Goal: Information Seeking & Learning: Learn about a topic

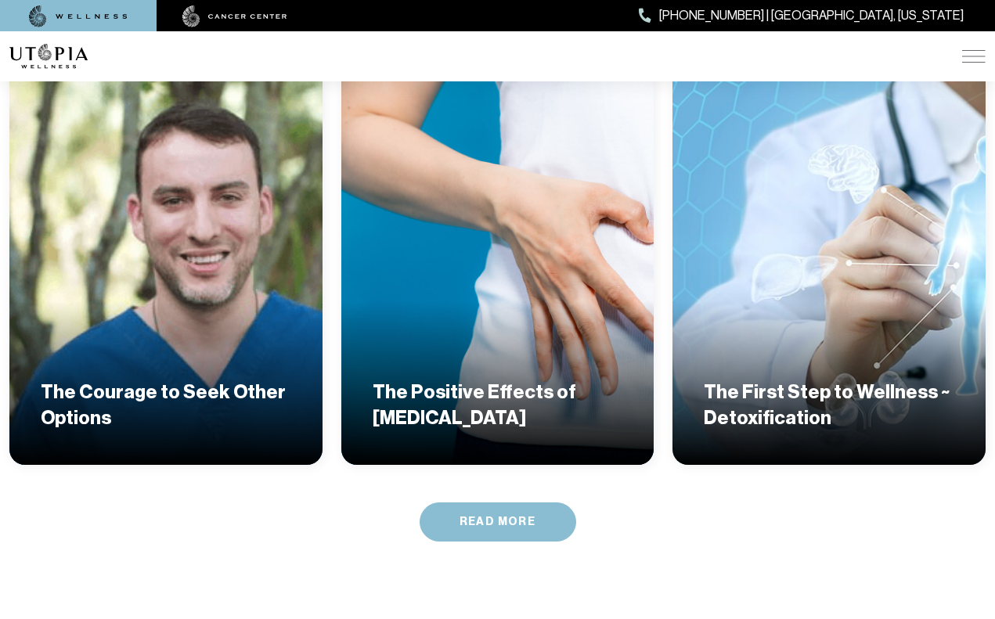
scroll to position [3038, 0]
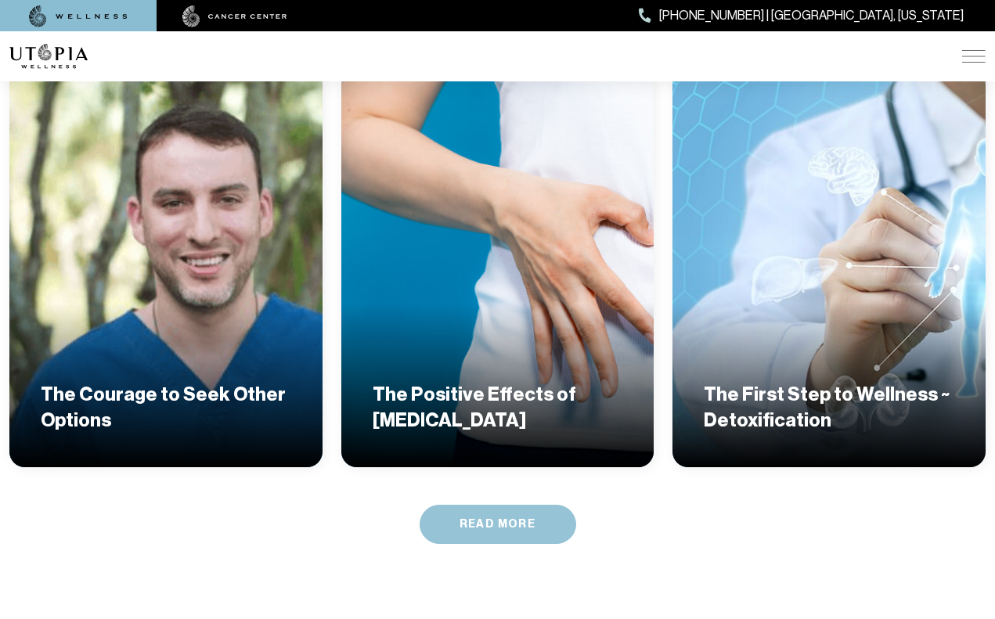
click at [493, 505] on link "Read More" at bounding box center [498, 524] width 157 height 39
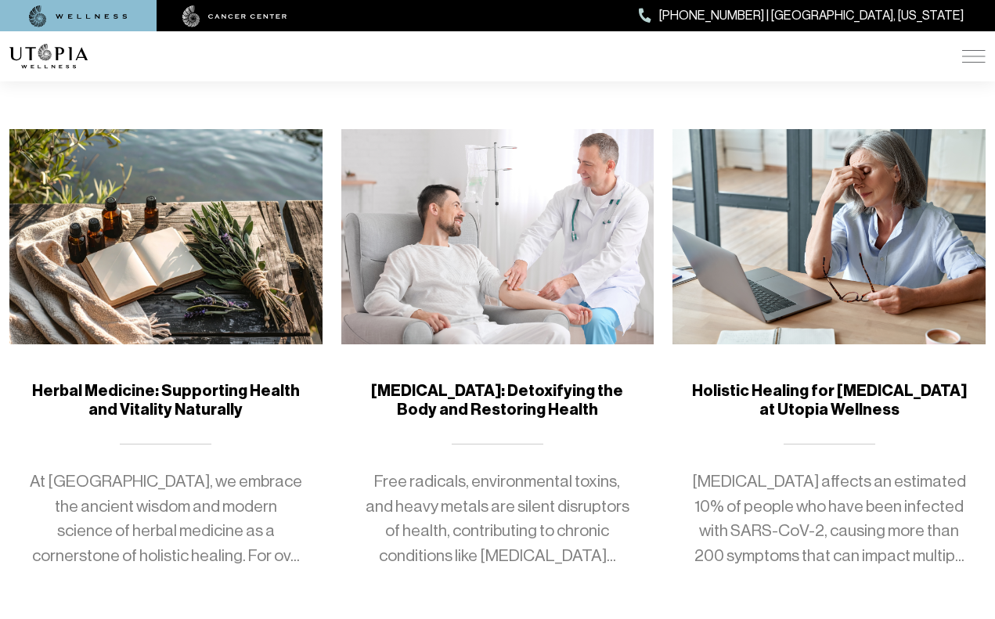
scroll to position [259, 0]
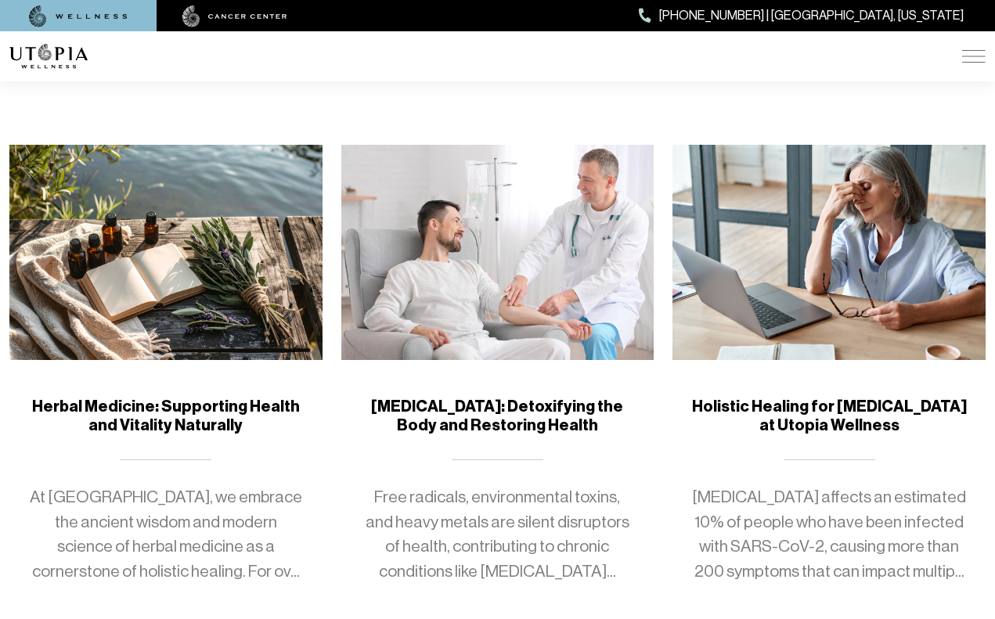
click at [523, 346] on img at bounding box center [497, 252] width 313 height 215
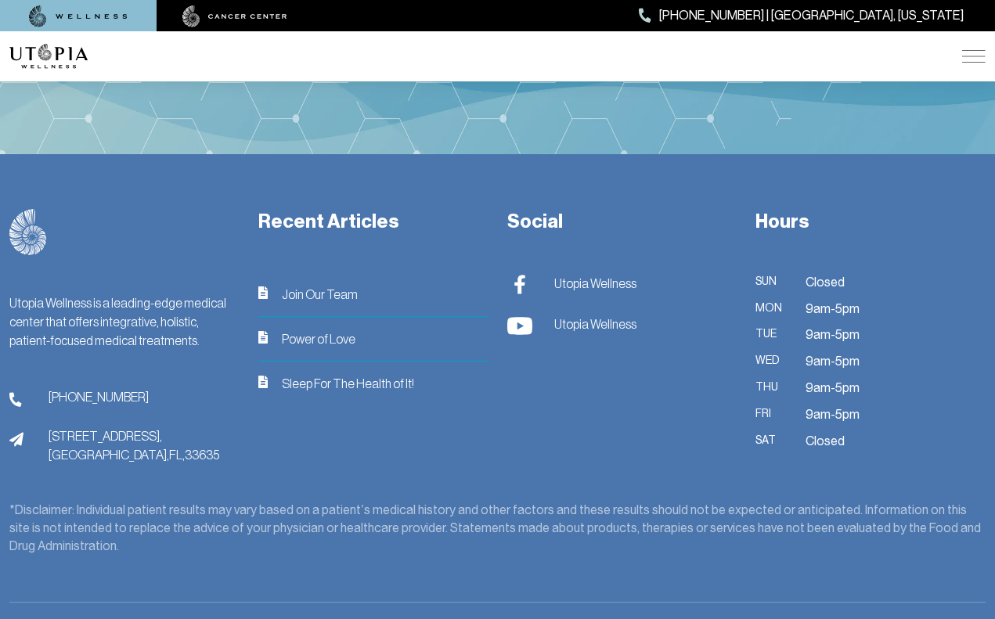
scroll to position [2495, 0]
click at [521, 316] on img at bounding box center [519, 326] width 25 height 20
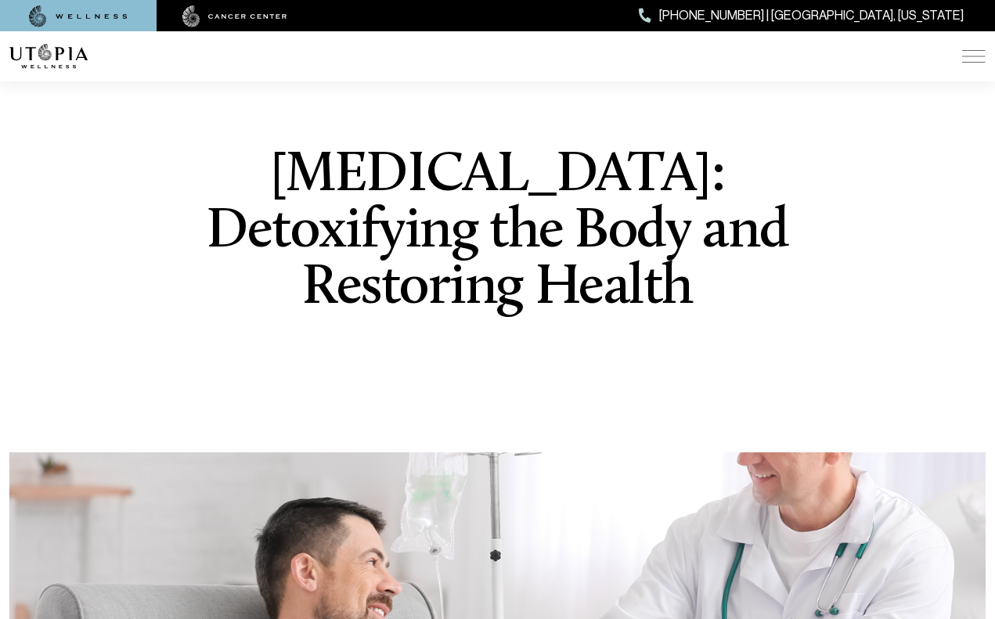
scroll to position [0, 0]
click at [88, 10] on img at bounding box center [78, 16] width 99 height 22
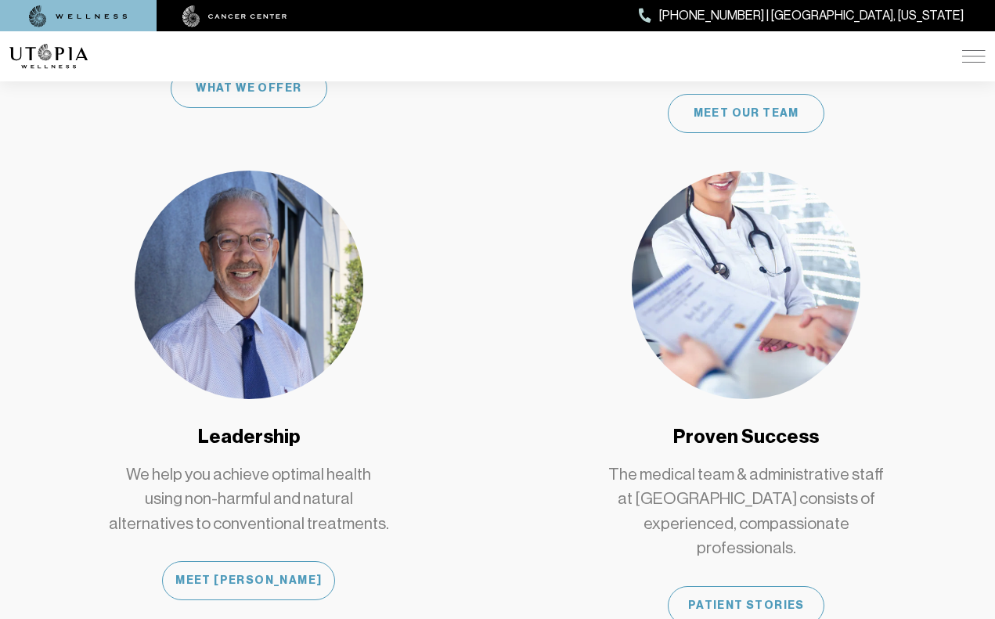
scroll to position [1228, 0]
click at [253, 561] on div "Meet [PERSON_NAME]" at bounding box center [248, 580] width 173 height 39
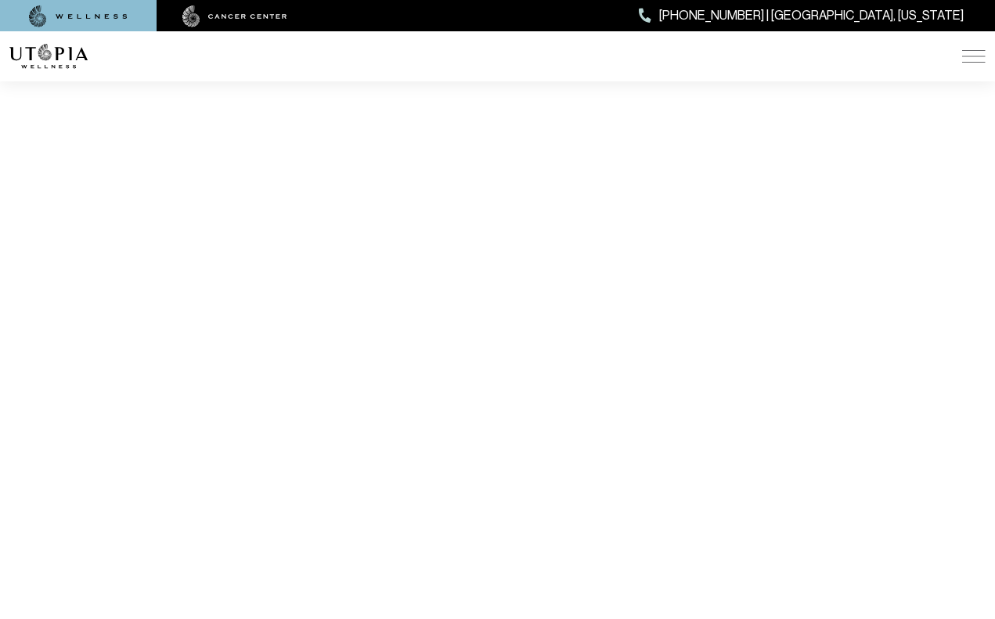
scroll to position [2657, 0]
click at [90, 13] on img at bounding box center [78, 16] width 99 height 22
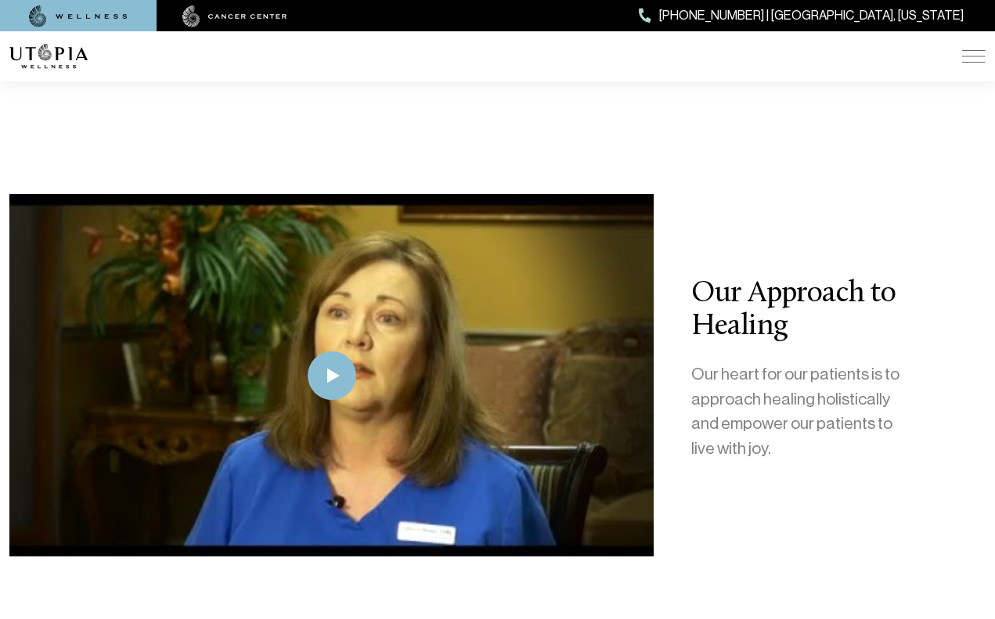
scroll to position [3242, 0]
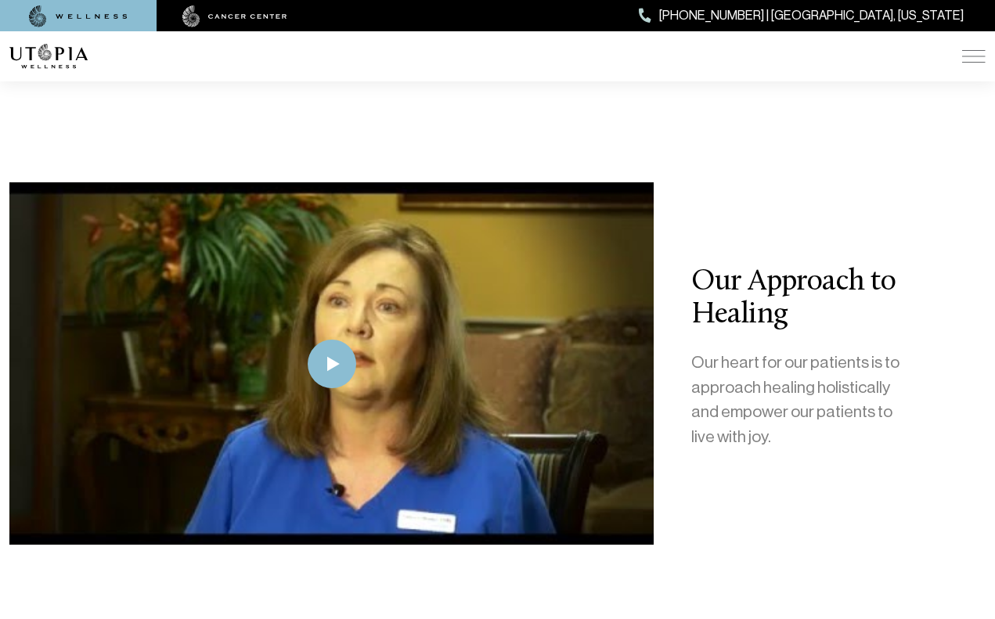
click at [346, 340] on img at bounding box center [332, 364] width 49 height 49
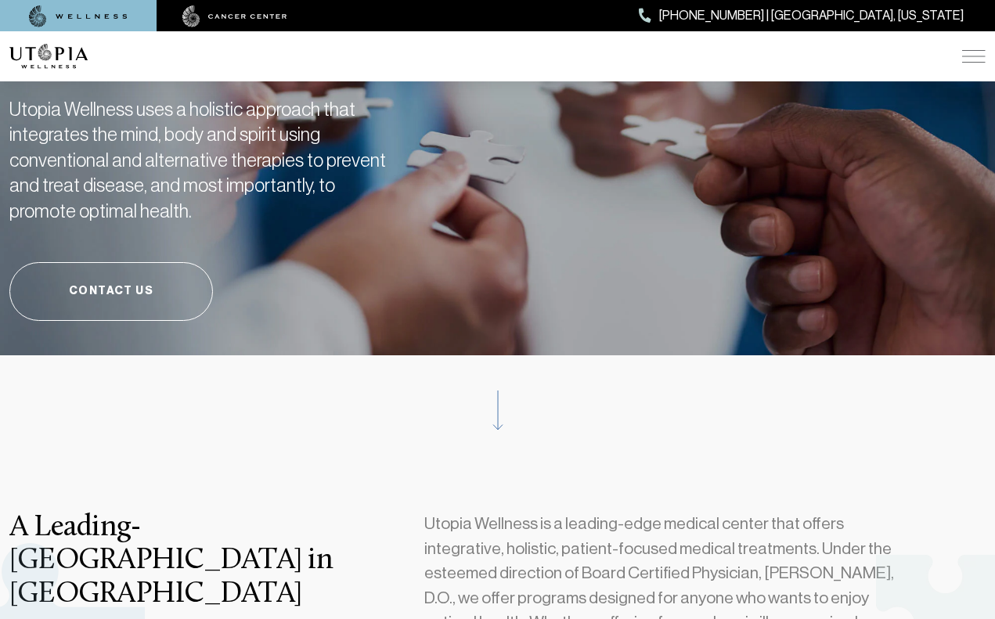
scroll to position [118, 0]
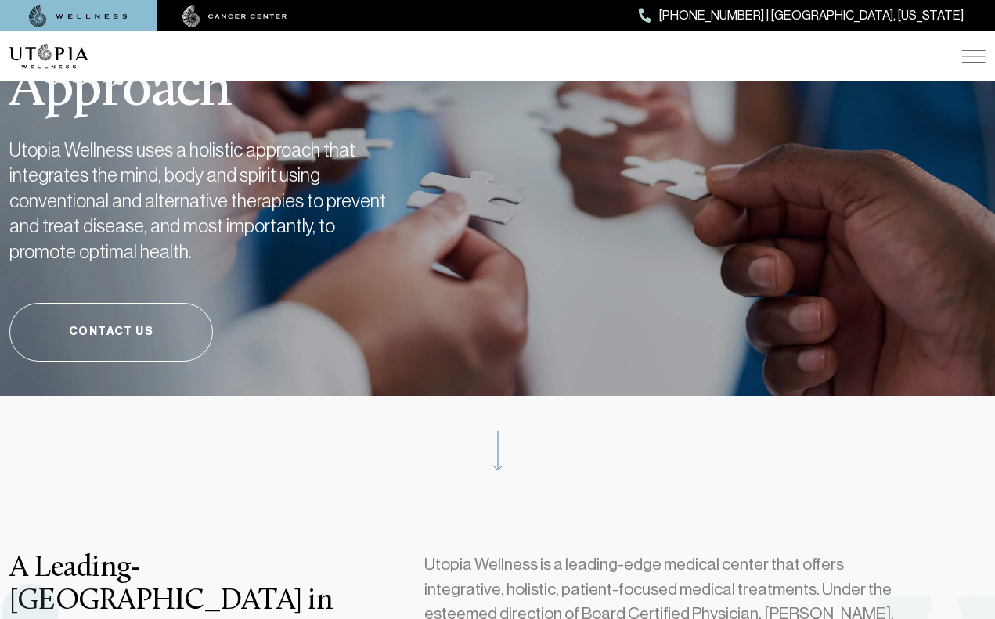
click at [119, 11] on img at bounding box center [78, 16] width 99 height 22
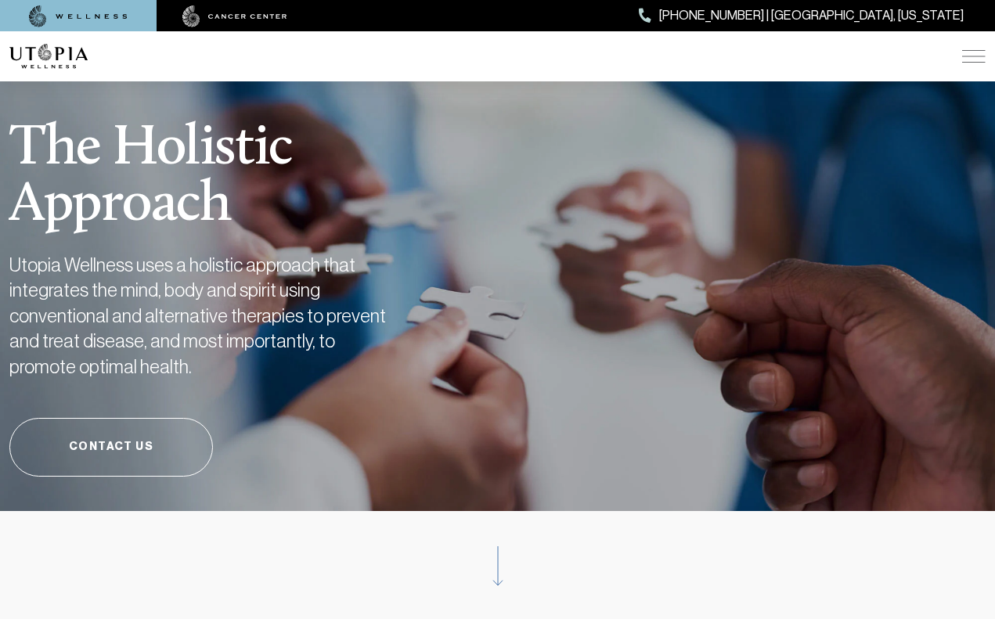
scroll to position [0, 0]
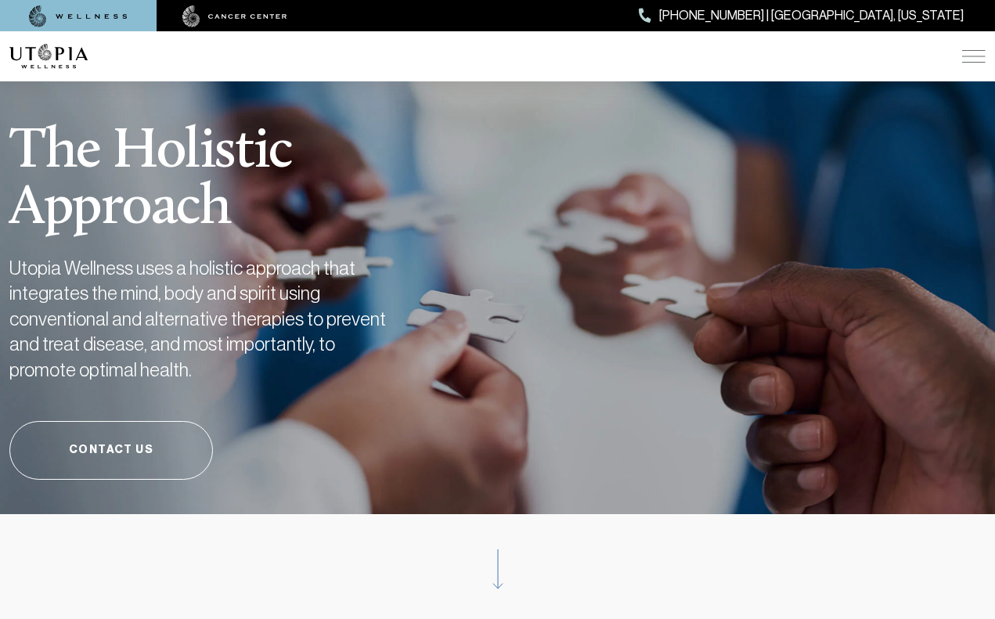
click at [119, 11] on img at bounding box center [78, 16] width 99 height 22
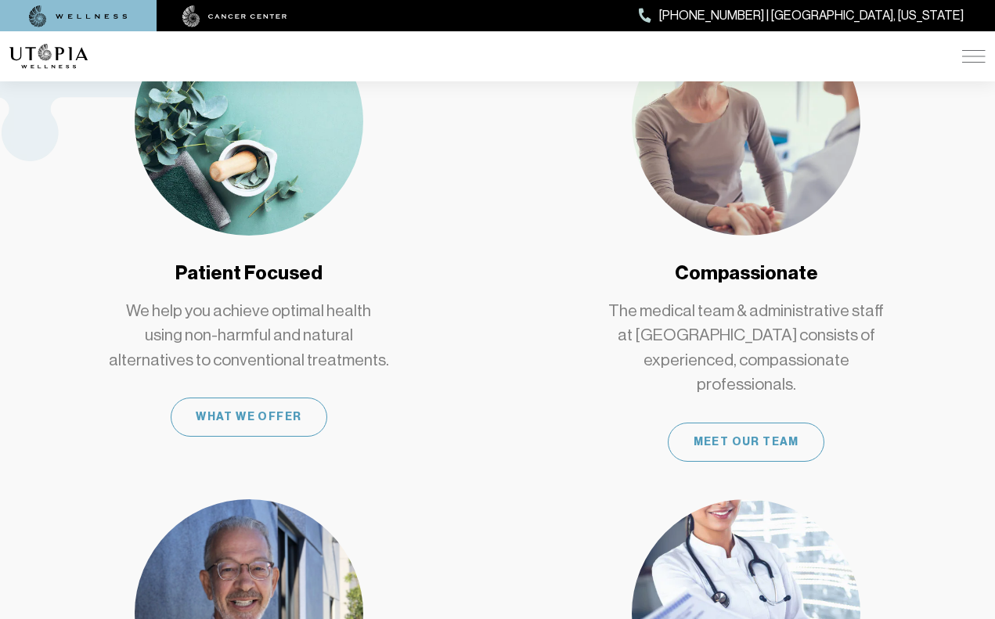
scroll to position [899, 0]
click at [275, 398] on div "What We Offer" at bounding box center [249, 417] width 157 height 39
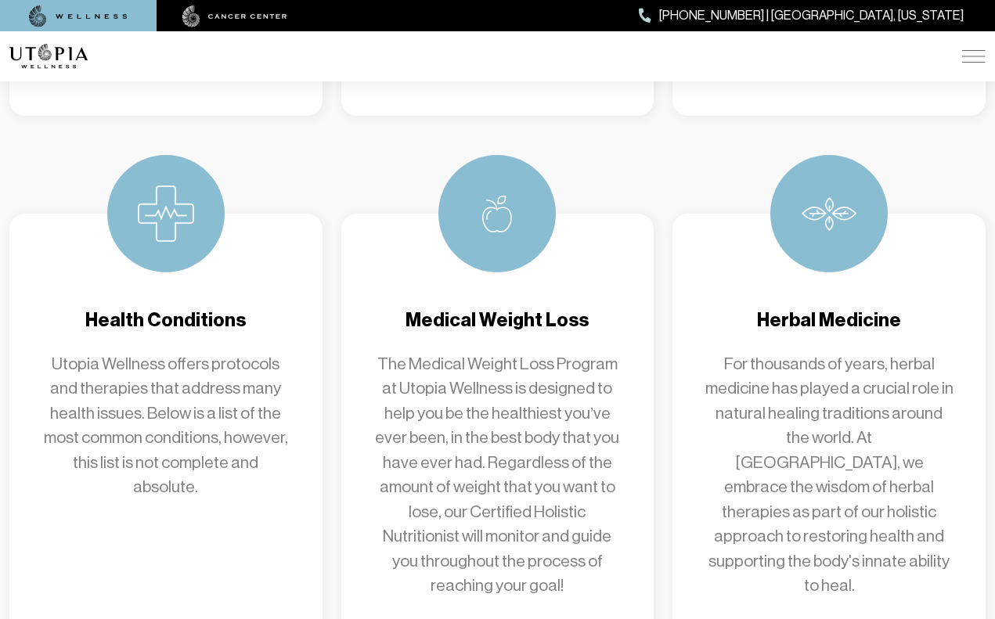
scroll to position [1630, 0]
click at [165, 198] on img at bounding box center [166, 214] width 56 height 56
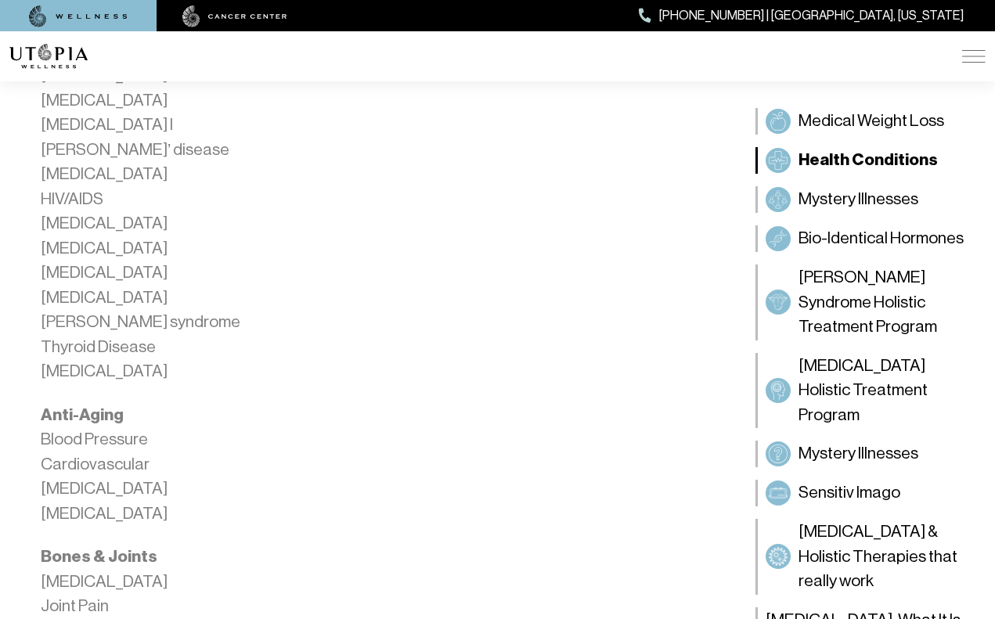
scroll to position [1045, 0]
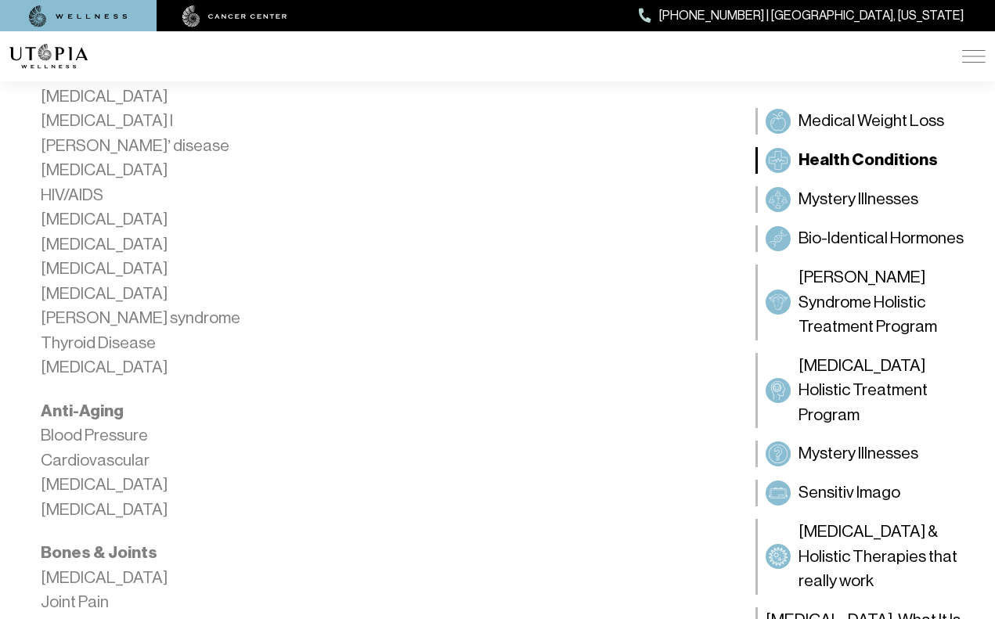
click at [96, 425] on p "Blood Pressure Cardiovascular [MEDICAL_DATA] [MEDICAL_DATA]" at bounding box center [374, 473] width 666 height 99
click at [95, 401] on strong "Anti-Aging" at bounding box center [82, 411] width 83 height 20
click at [71, 401] on strong "Anti-Aging" at bounding box center [82, 411] width 83 height 20
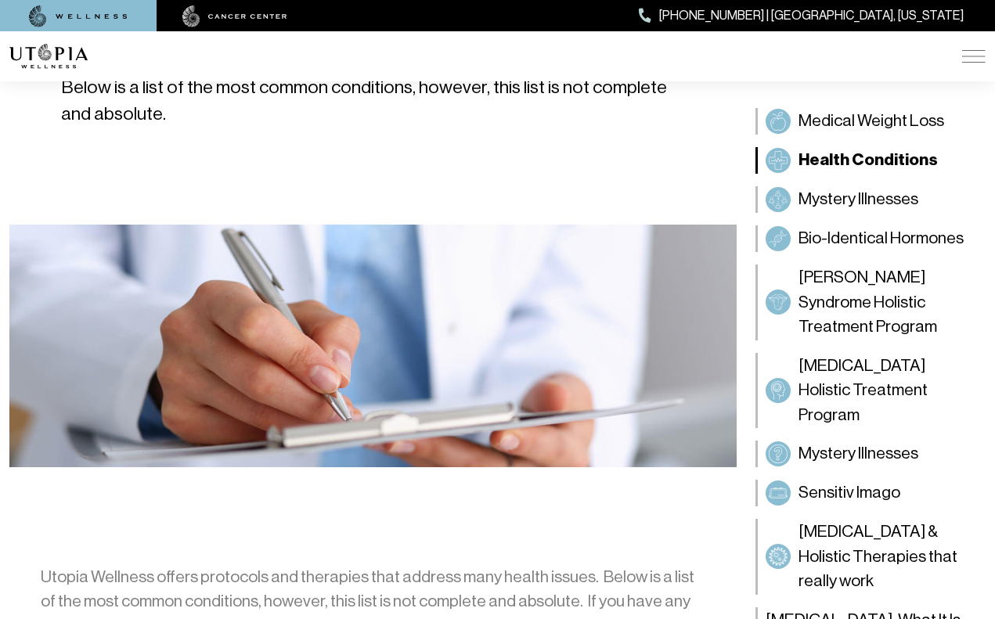
scroll to position [393, 0]
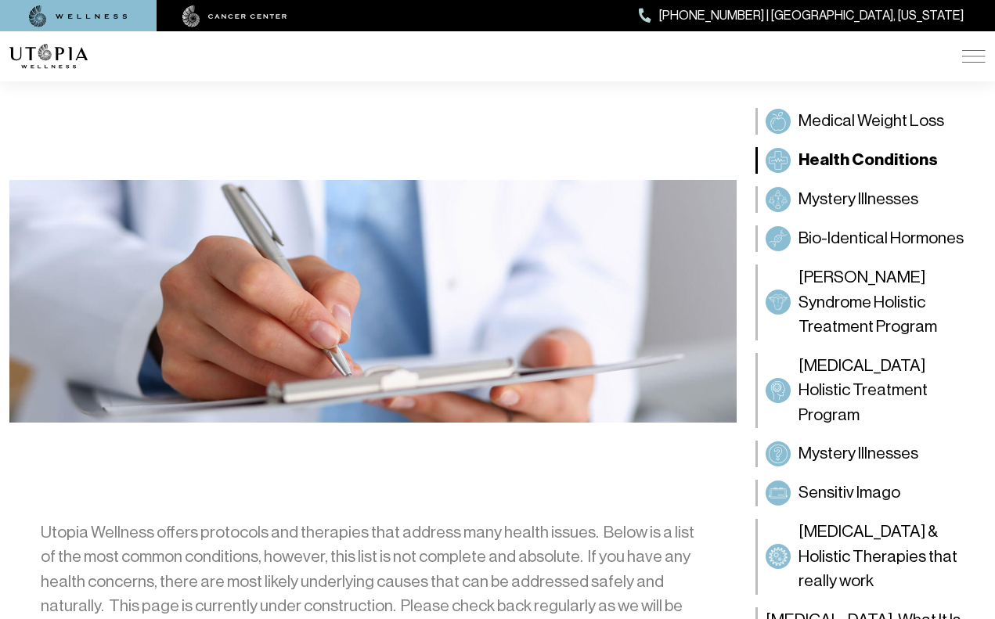
click at [800, 165] on span "Health Conditions" at bounding box center [868, 160] width 139 height 25
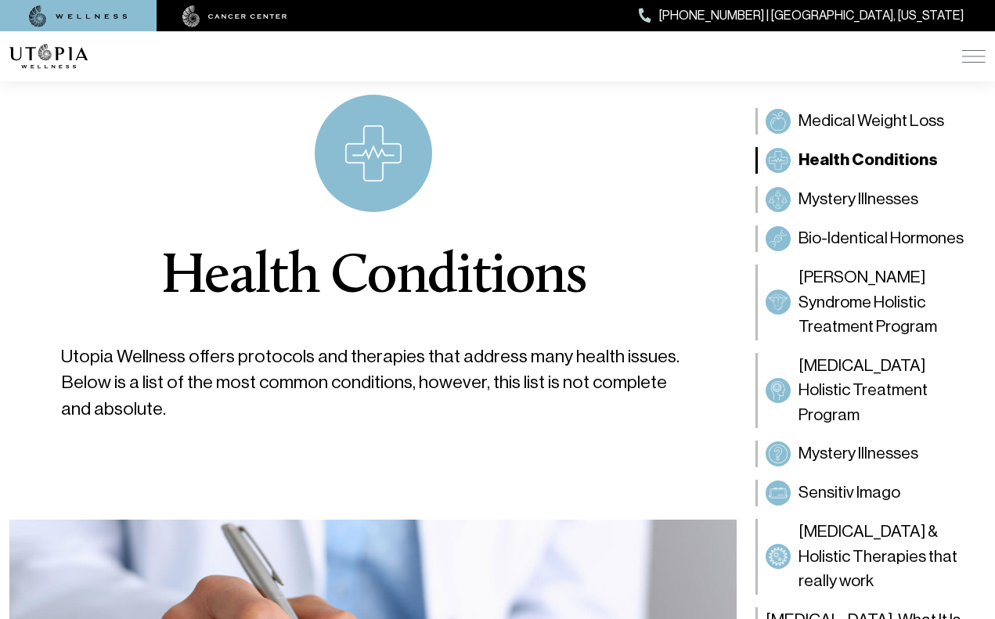
scroll to position [0, 0]
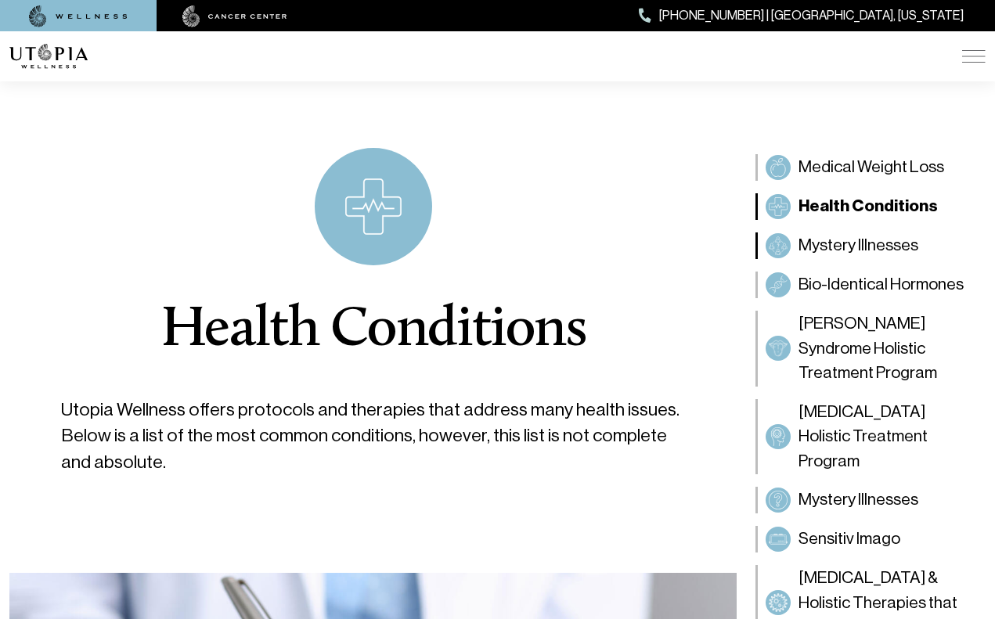
click at [811, 247] on span "Mystery Illnesses" at bounding box center [859, 245] width 120 height 25
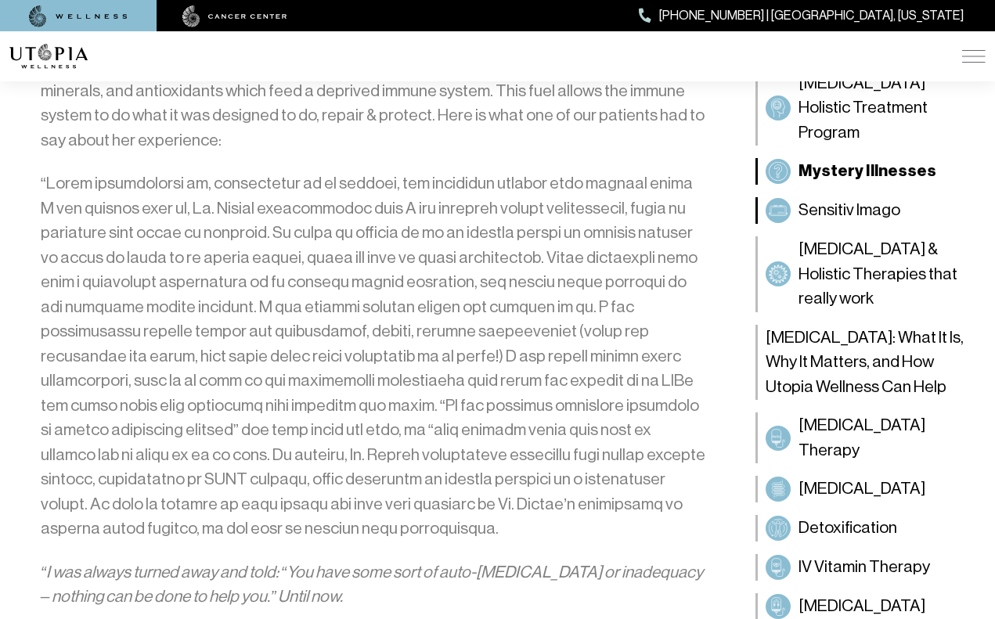
scroll to position [1200, 0]
click at [844, 299] on span "[MEDICAL_DATA] & Holistic Therapies that really work" at bounding box center [888, 275] width 179 height 74
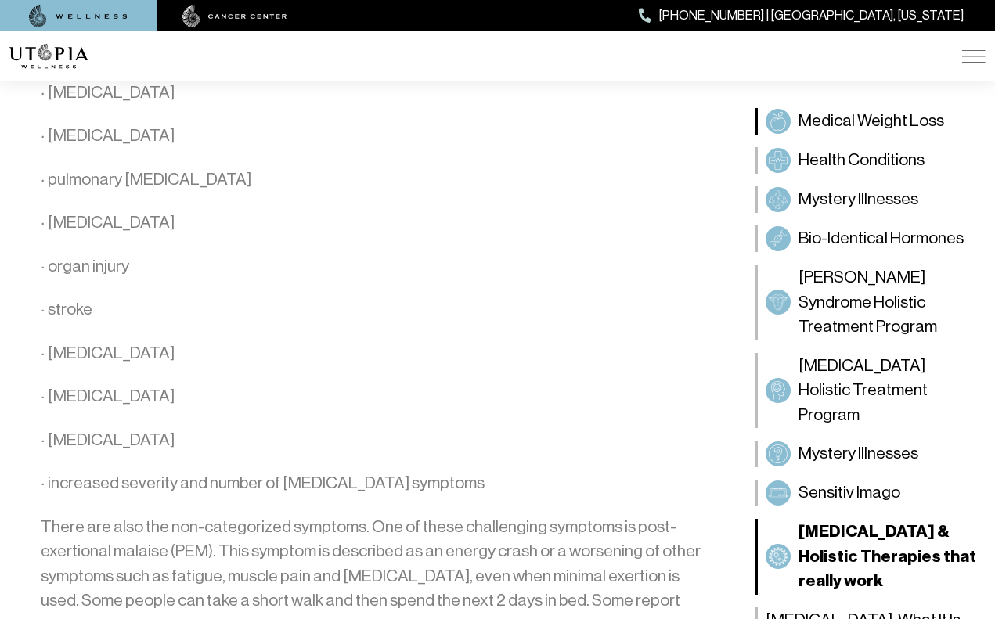
scroll to position [1831, 0]
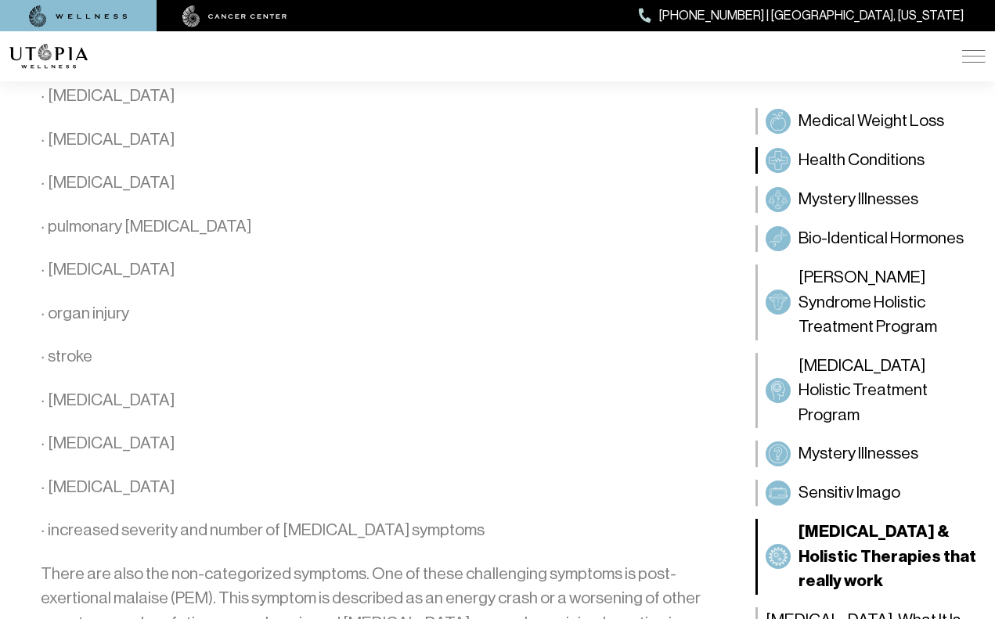
click at [815, 163] on span "Health Conditions" at bounding box center [862, 160] width 126 height 25
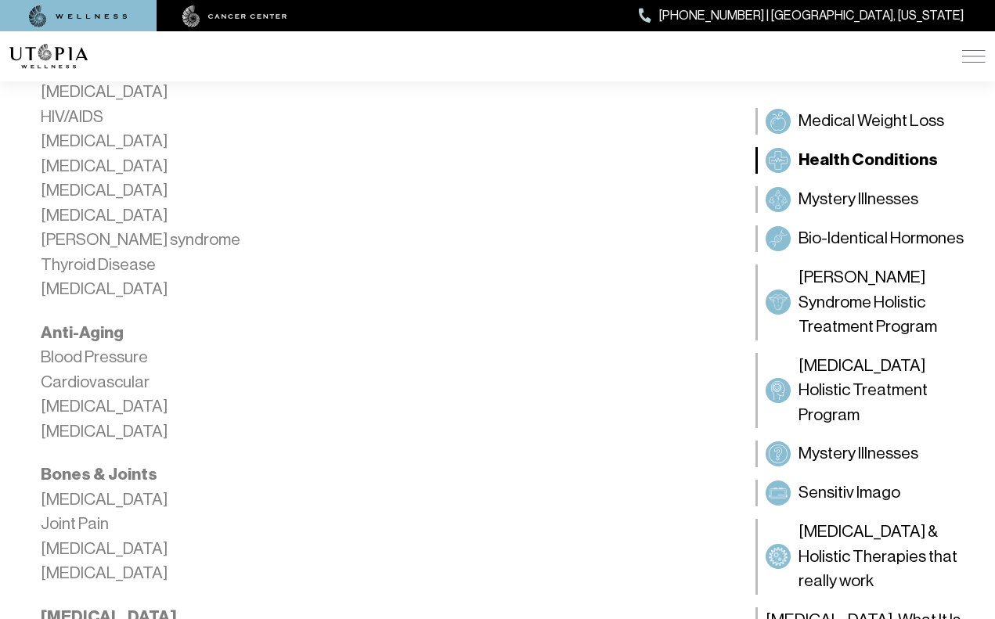
scroll to position [1127, 0]
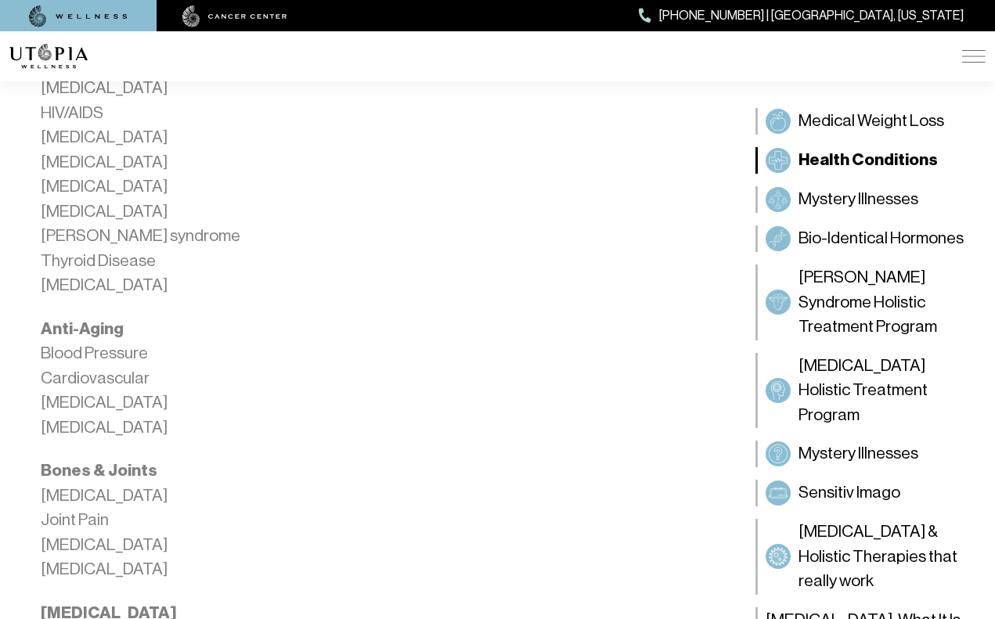
click at [98, 325] on strong "Anti-Aging" at bounding box center [82, 329] width 83 height 20
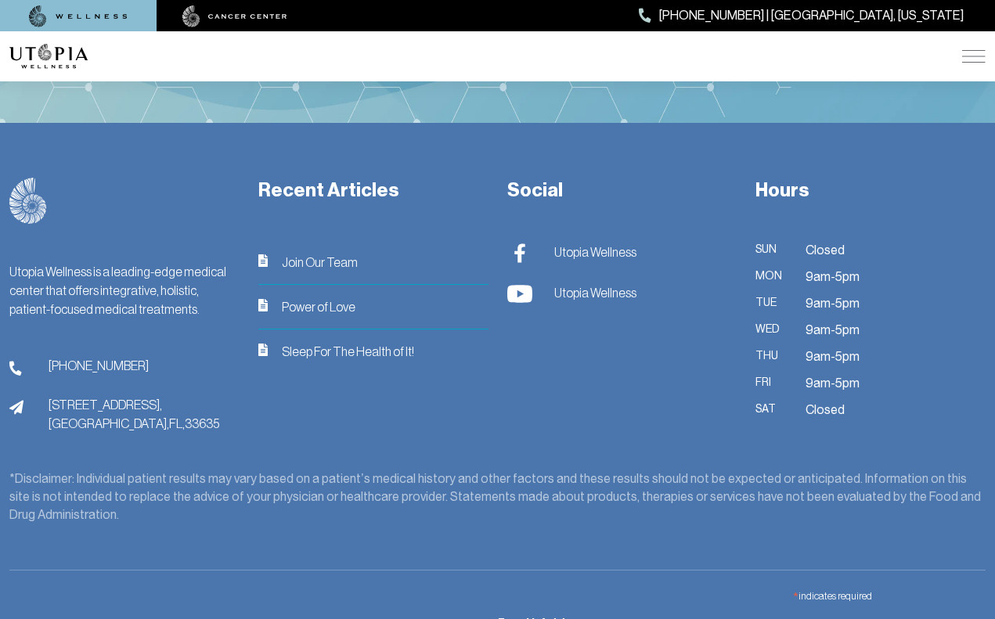
scroll to position [3876, 0]
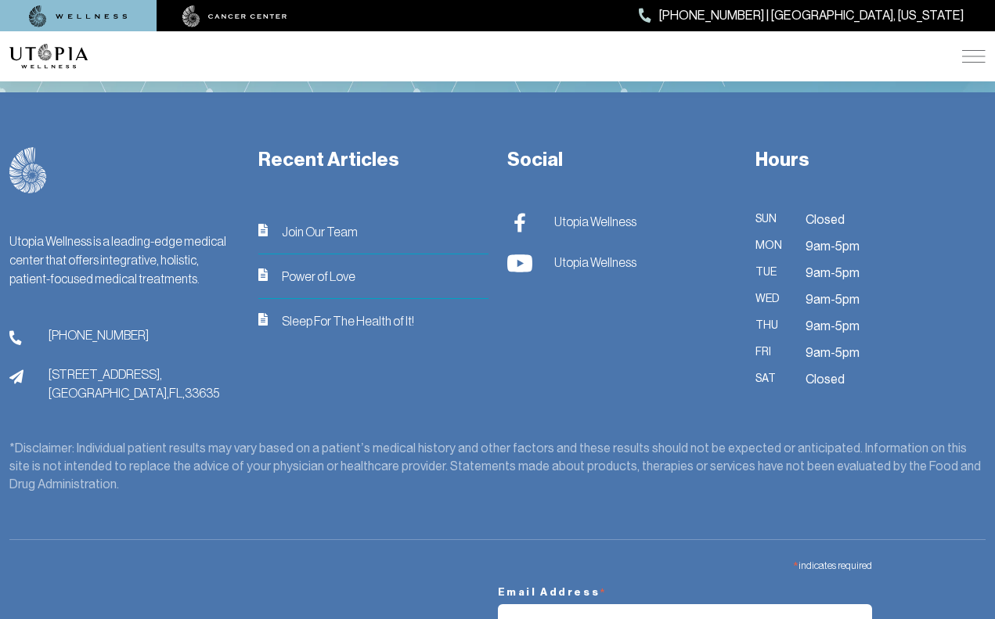
click at [326, 222] on span "Join Our Team" at bounding box center [320, 231] width 76 height 19
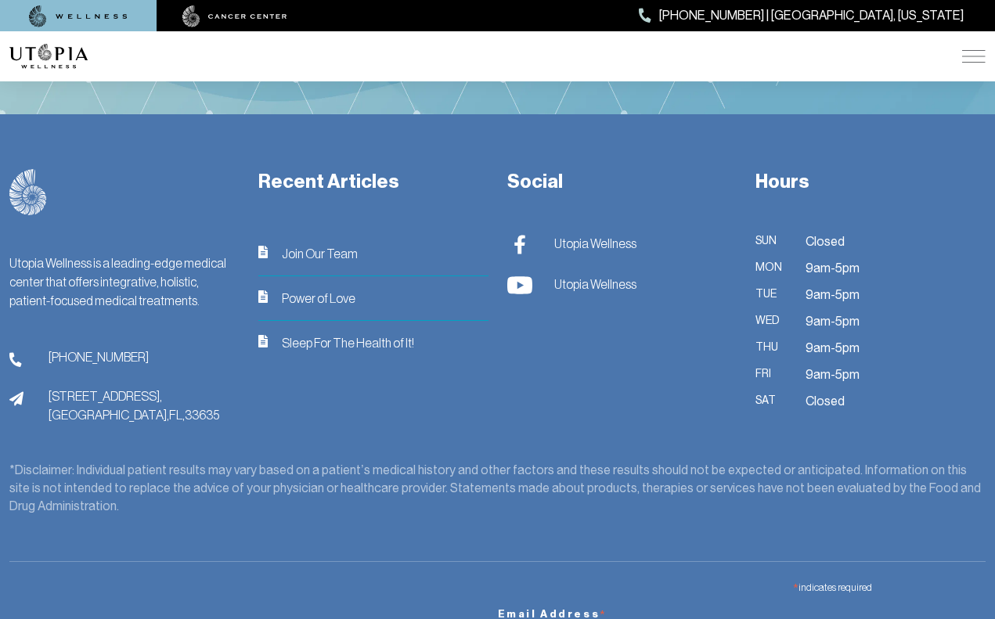
scroll to position [3876, 0]
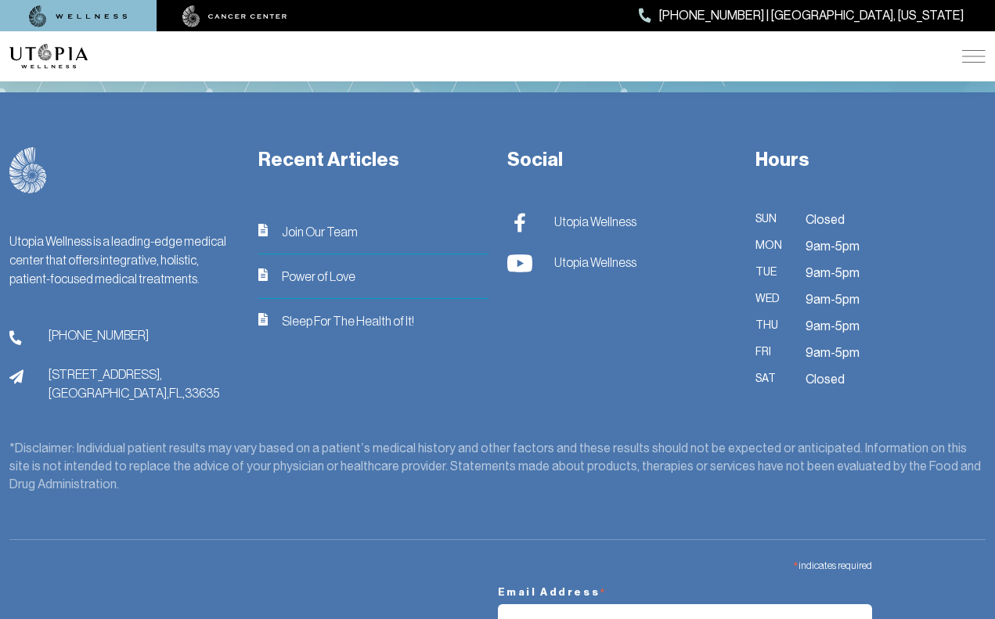
click at [306, 312] on span "Sleep For The Health of It!" at bounding box center [348, 321] width 132 height 19
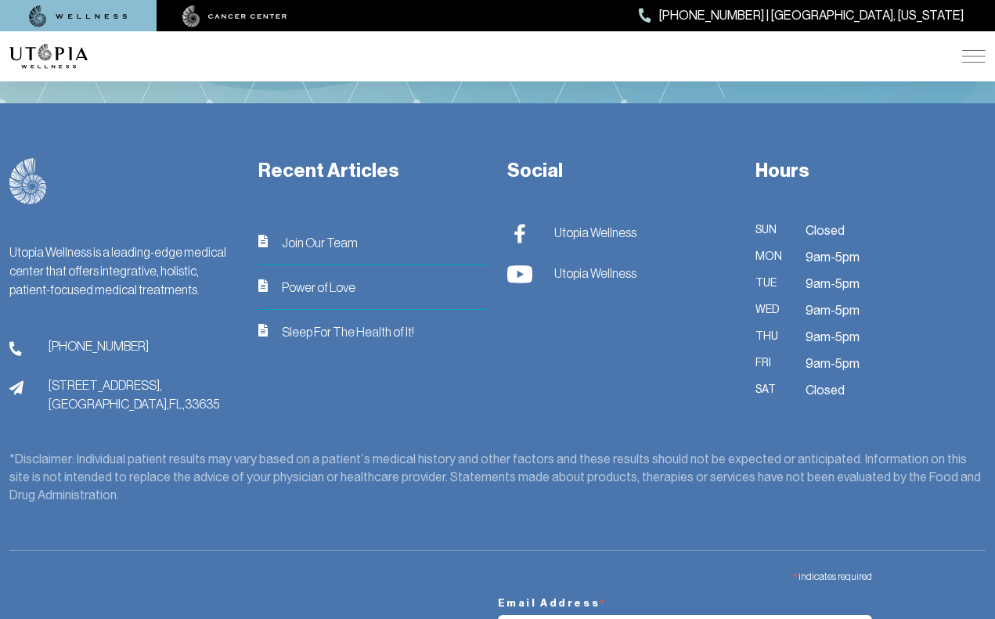
scroll to position [3876, 0]
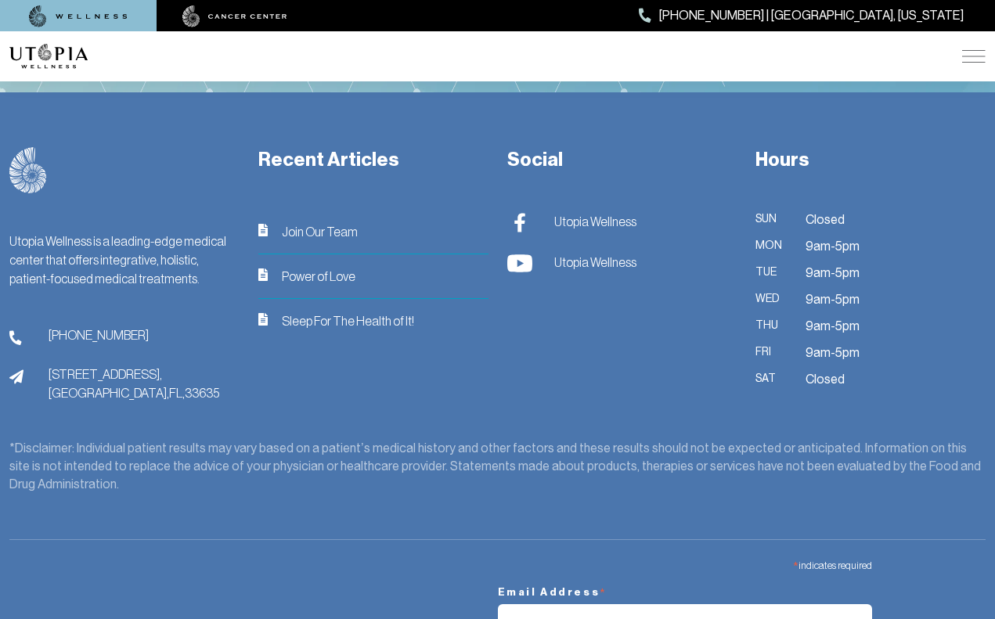
click at [290, 267] on span "Power of Love" at bounding box center [319, 276] width 74 height 19
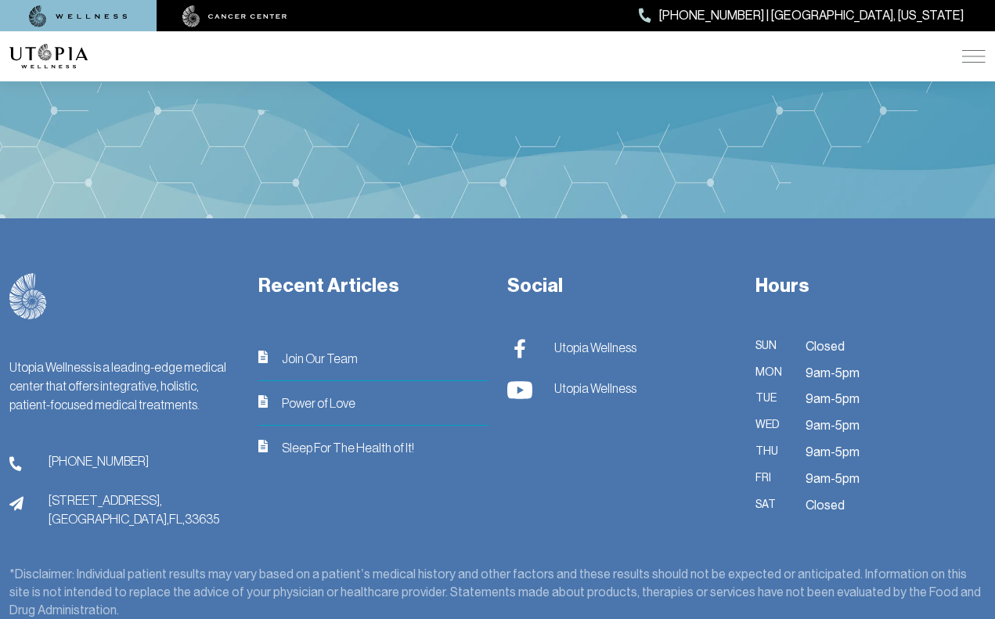
scroll to position [2144, 0]
click at [575, 379] on span "Utopia Wellness" at bounding box center [595, 388] width 82 height 19
